Goal: Task Accomplishment & Management: Manage account settings

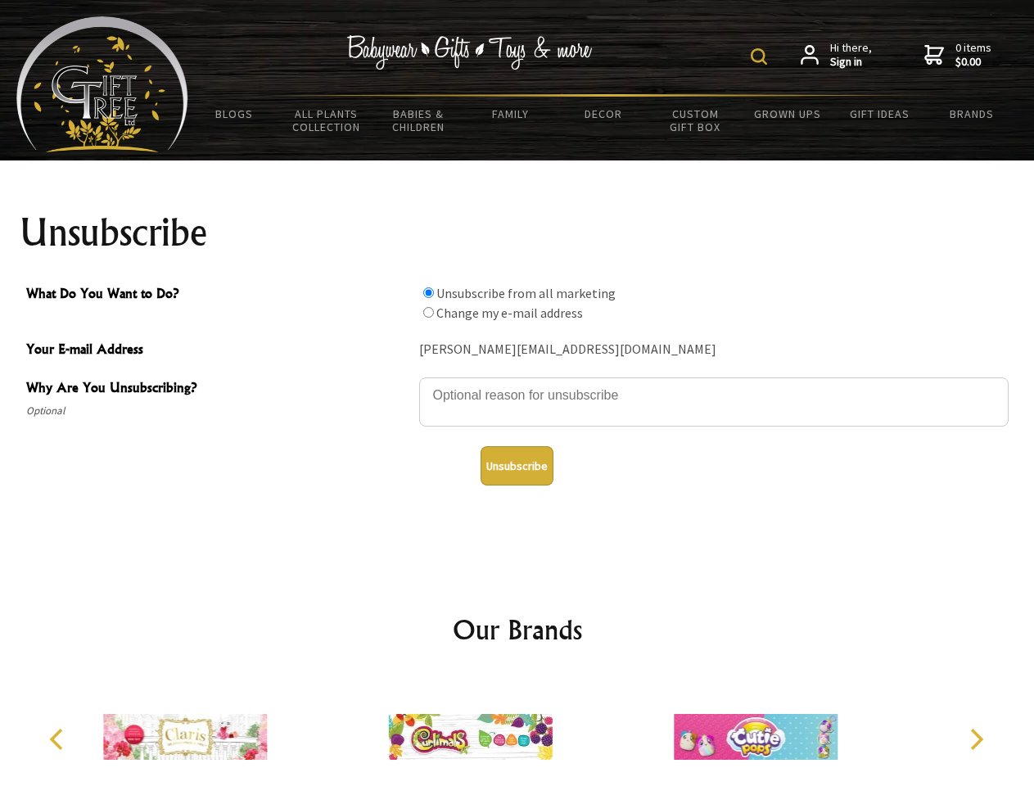
click at [761, 56] on img at bounding box center [759, 56] width 16 height 16
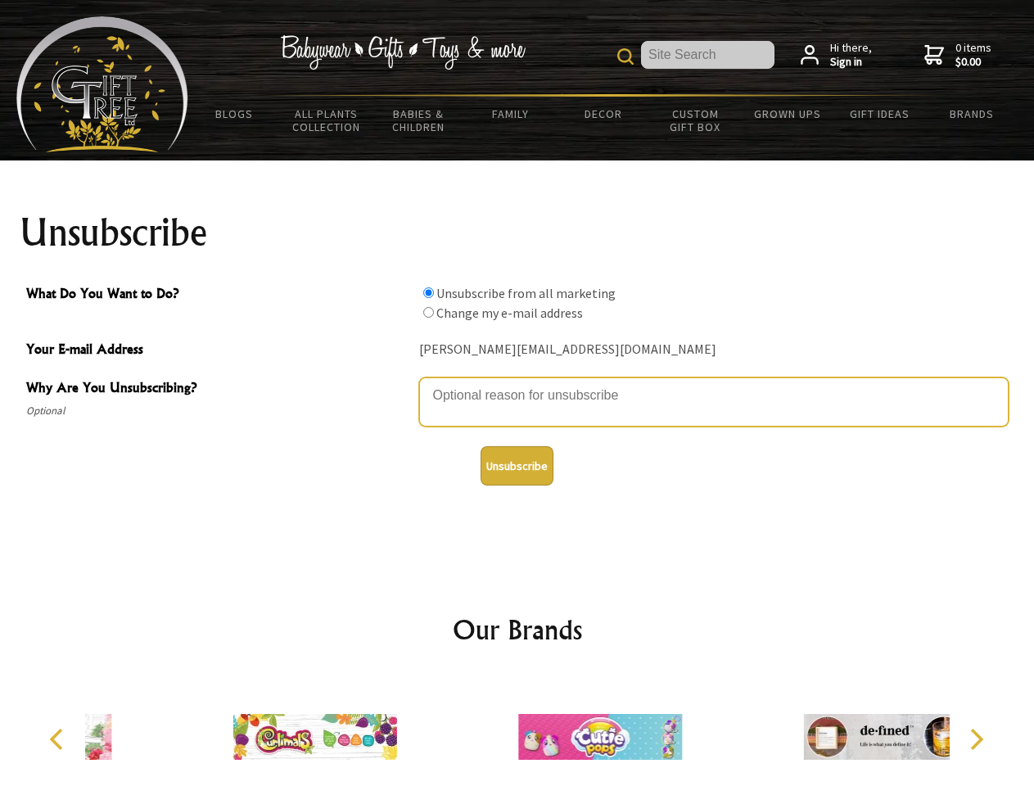
click at [517, 383] on textarea "Why Are You Unsubscribing?" at bounding box center [713, 401] width 589 height 49
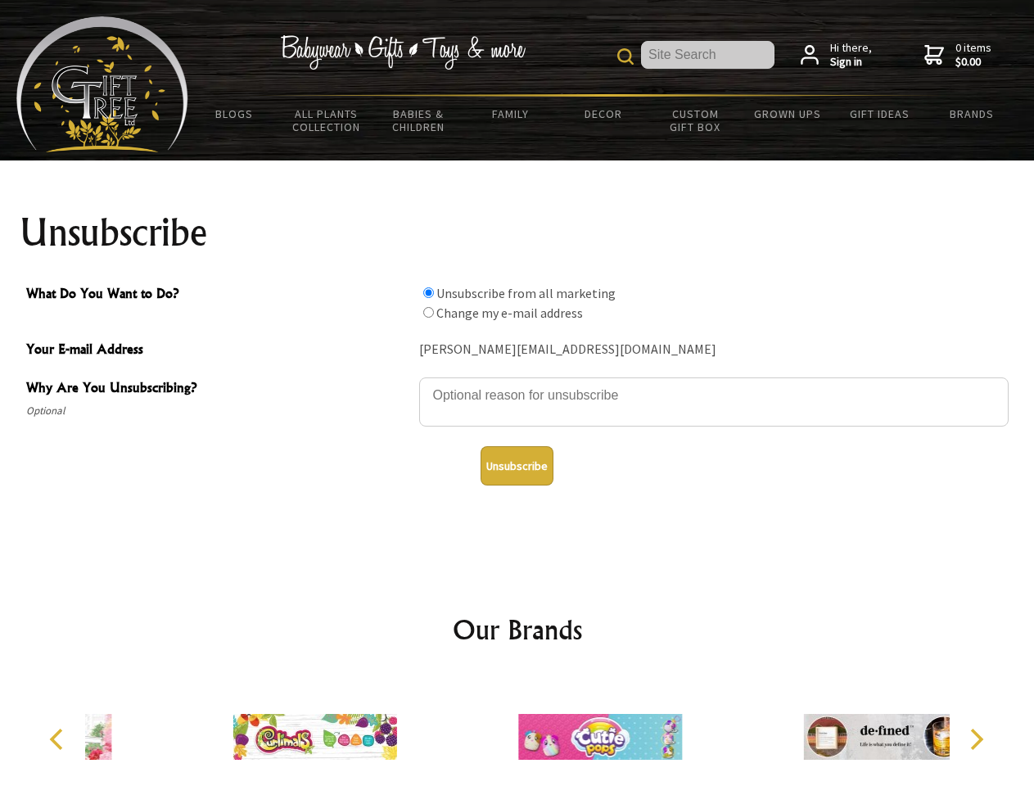
click at [428, 292] on input "What Do You Want to Do?" at bounding box center [428, 292] width 11 height 11
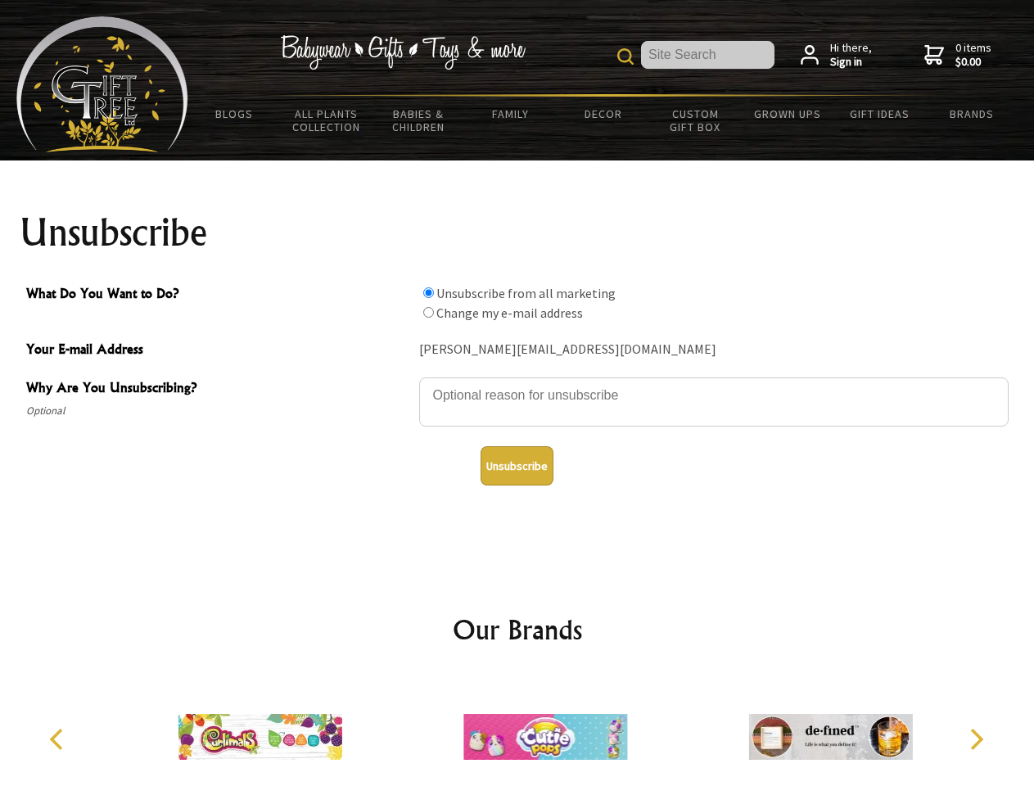
click at [428, 312] on input "What Do You Want to Do?" at bounding box center [428, 312] width 11 height 11
radio input "true"
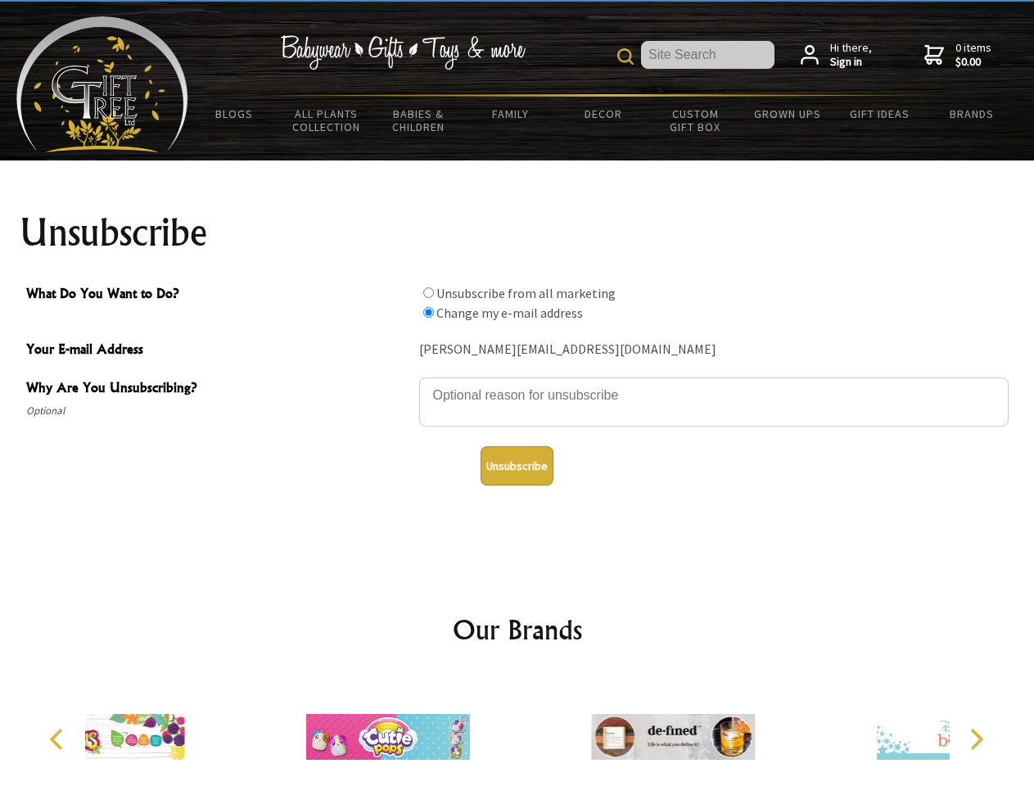
click at [517, 466] on button "Unsubscribe" at bounding box center [517, 465] width 73 height 39
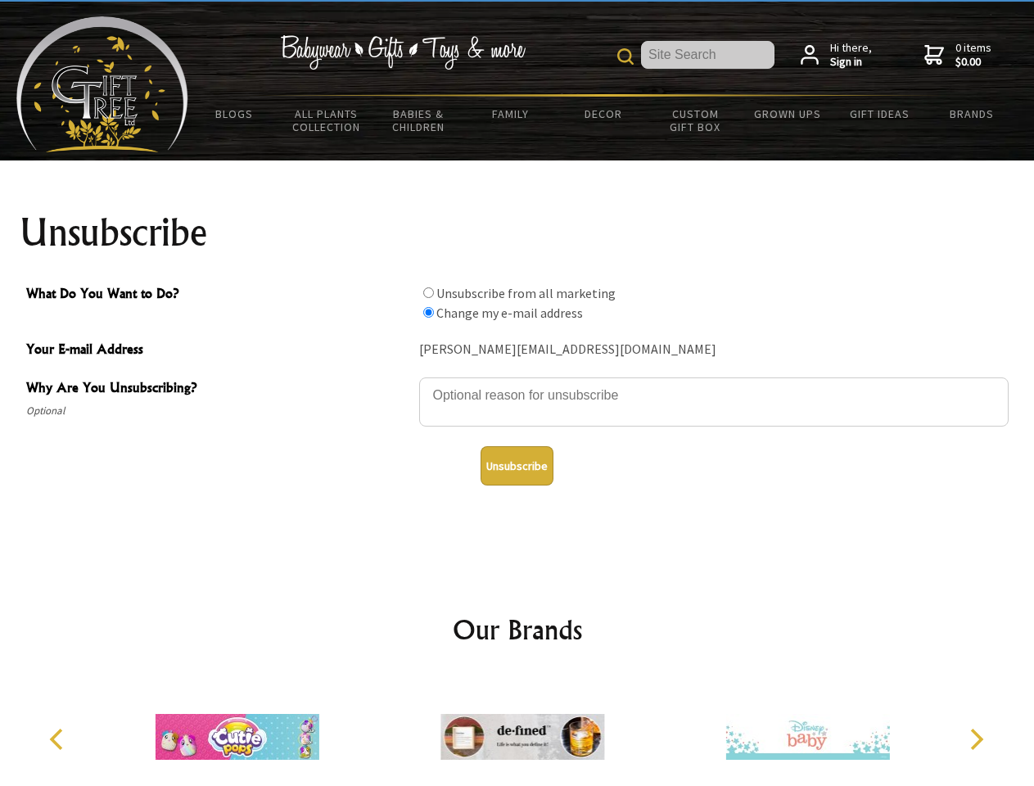
click at [59, 739] on icon "Previous" at bounding box center [57, 739] width 21 height 21
click at [976, 739] on icon "Next" at bounding box center [974, 739] width 21 height 21
